Goal: Navigation & Orientation: Find specific page/section

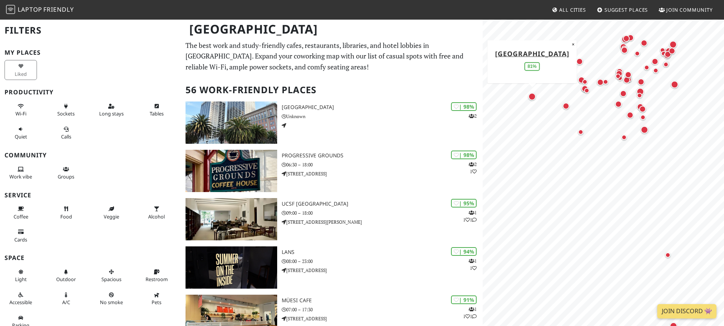
click at [535, 97] on div "Map marker" at bounding box center [532, 97] width 8 height 8
click at [566, 108] on div "Map marker" at bounding box center [566, 106] width 7 height 7
